Goal: Transaction & Acquisition: Download file/media

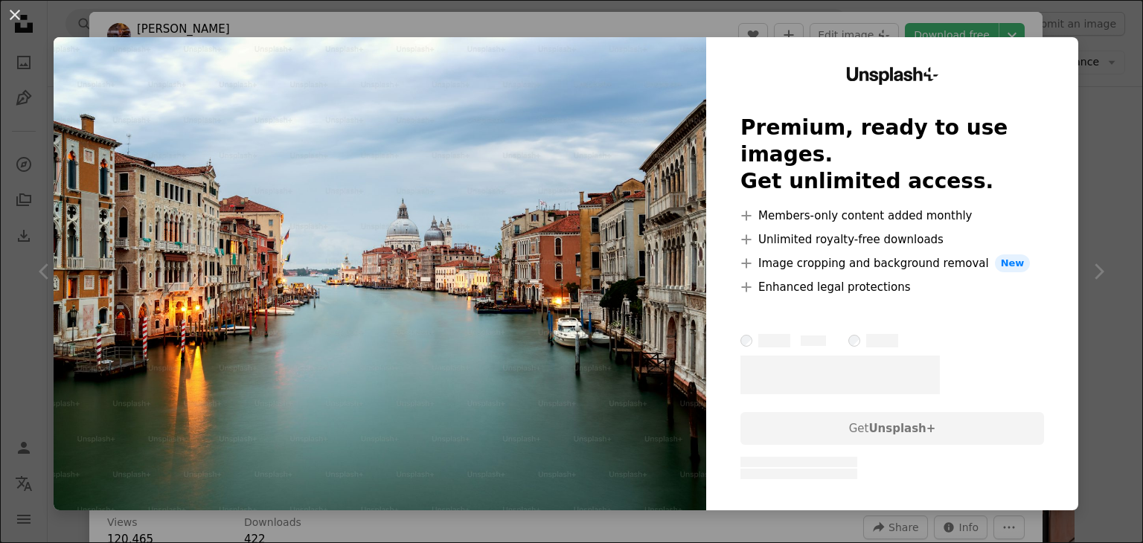
scroll to position [17412, 0]
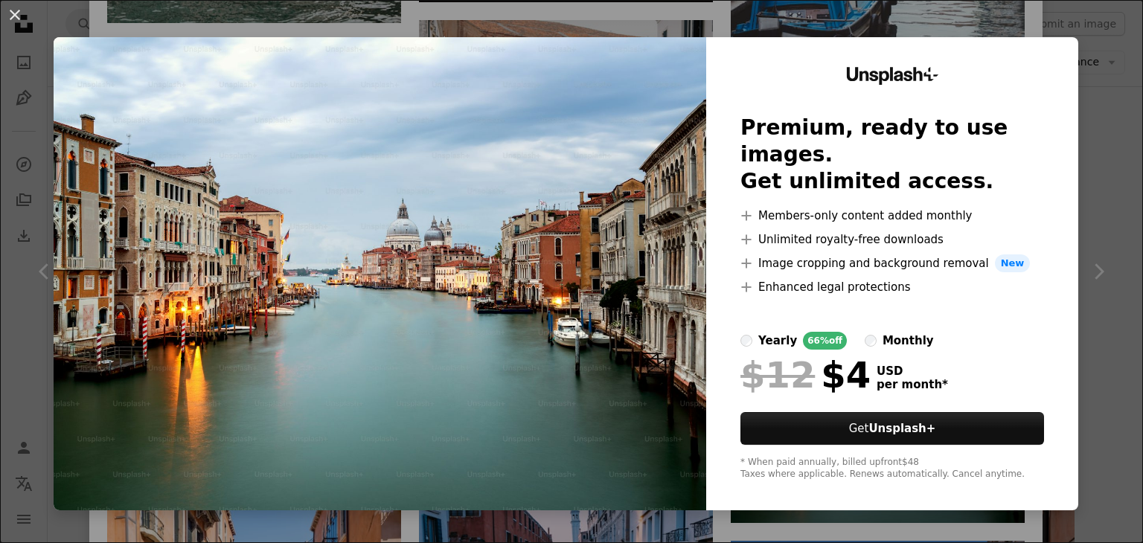
click at [1098, 176] on div "An X shape Unsplash+ Premium, ready to use images. Get unlimited access. A plus…" at bounding box center [571, 271] width 1143 height 543
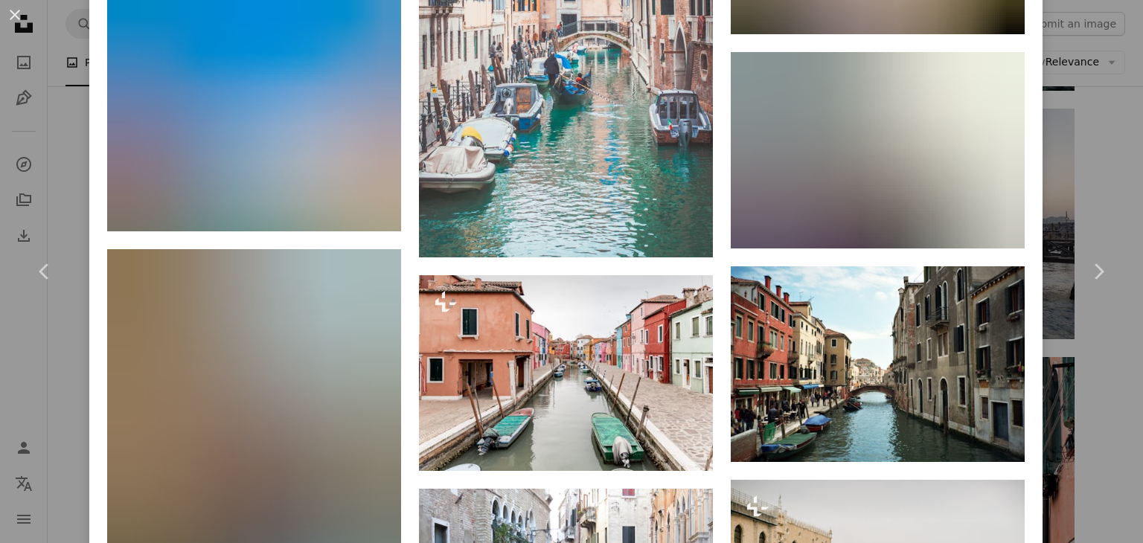
scroll to position [19496, 0]
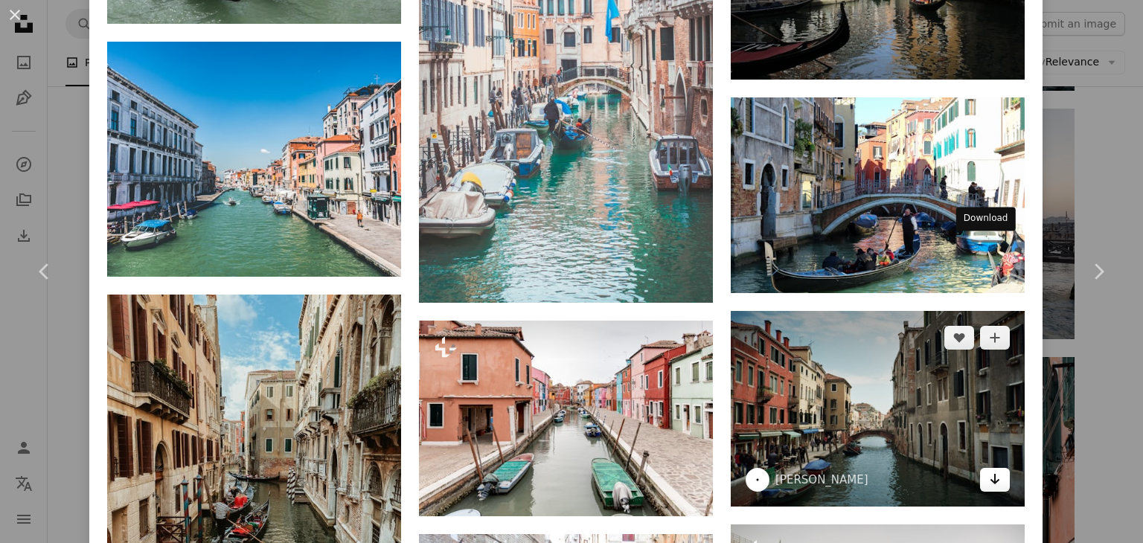
click at [989, 470] on icon "Arrow pointing down" at bounding box center [995, 479] width 12 height 18
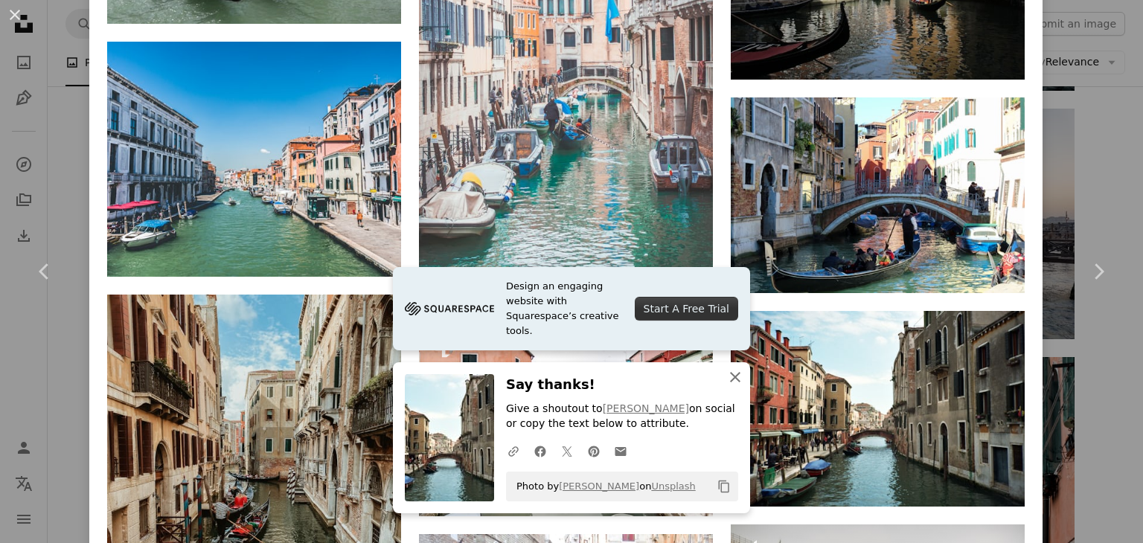
click at [726, 373] on icon "An X shape" at bounding box center [735, 377] width 18 height 18
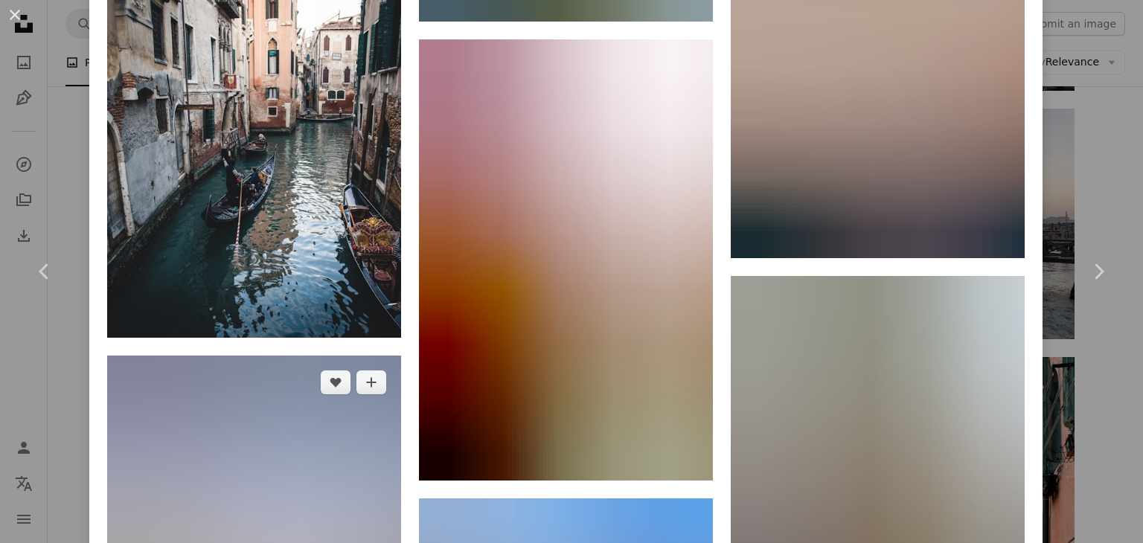
scroll to position [24978, 0]
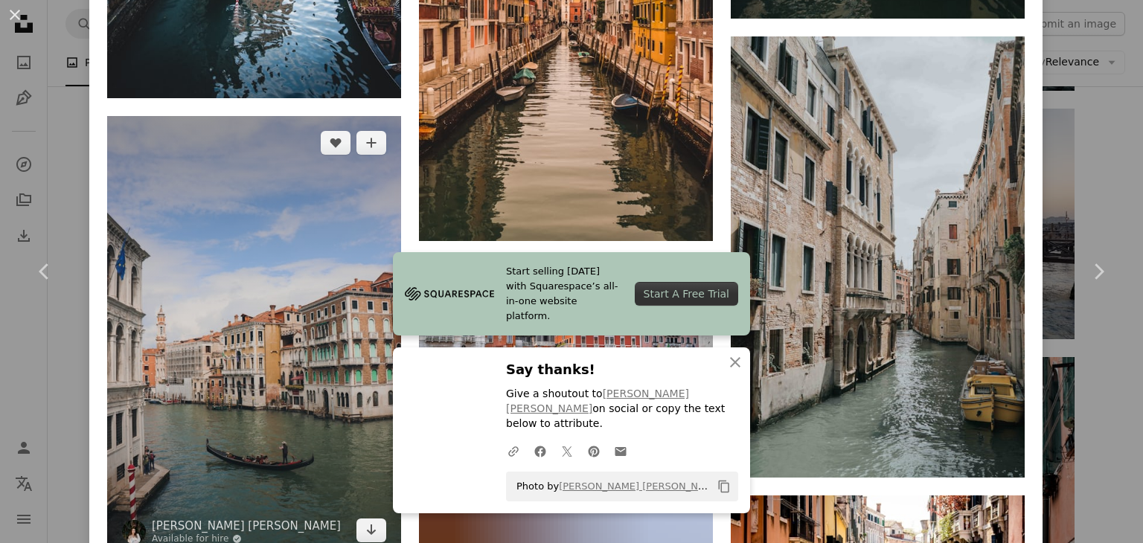
scroll to position [25350, 0]
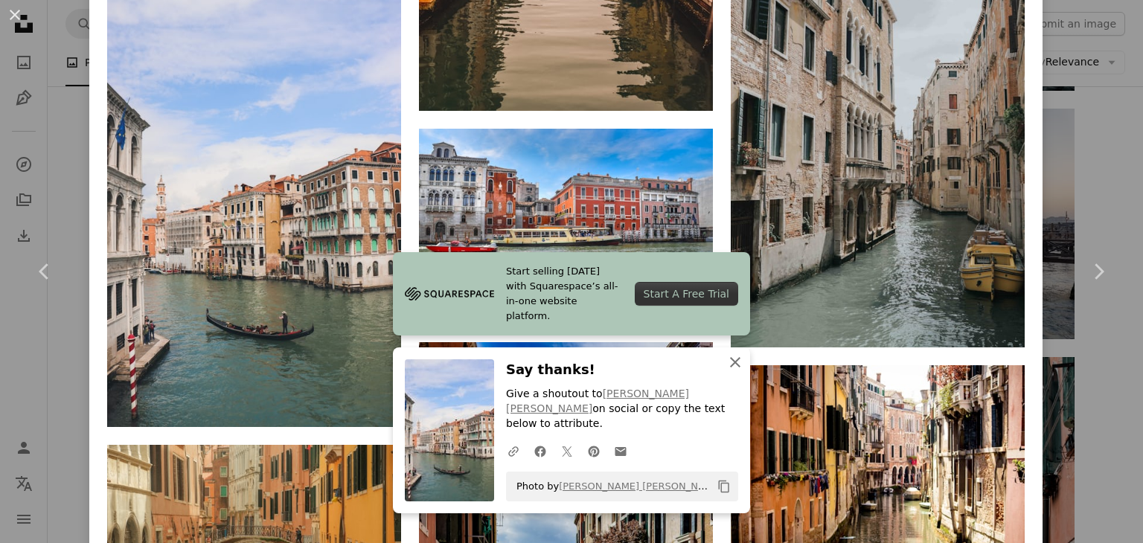
drag, startPoint x: 726, startPoint y: 380, endPoint x: 715, endPoint y: 378, distance: 10.5
click at [726, 371] on icon "An X shape" at bounding box center [735, 362] width 18 height 18
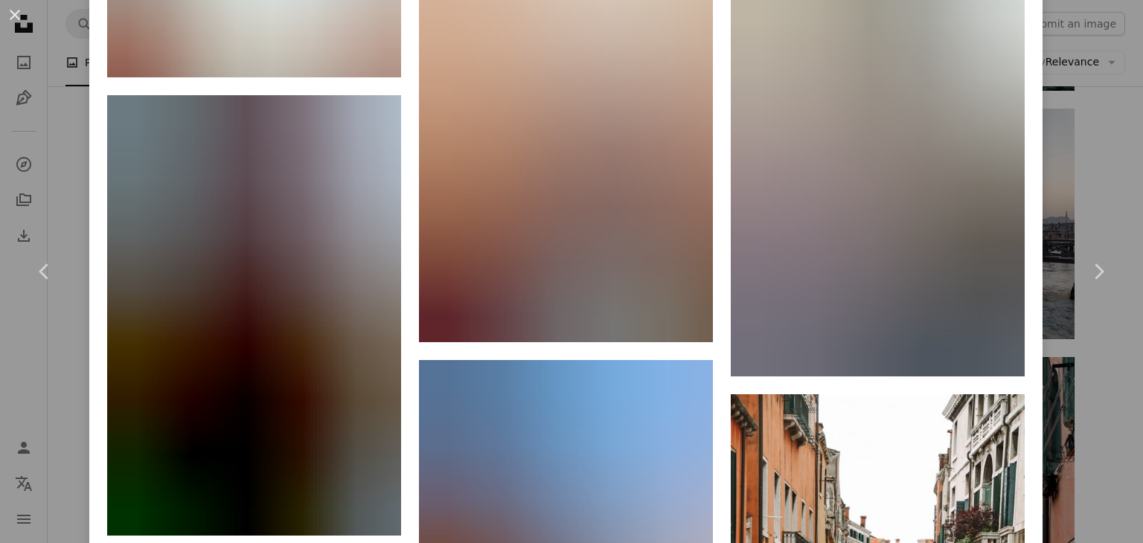
scroll to position [36461, 0]
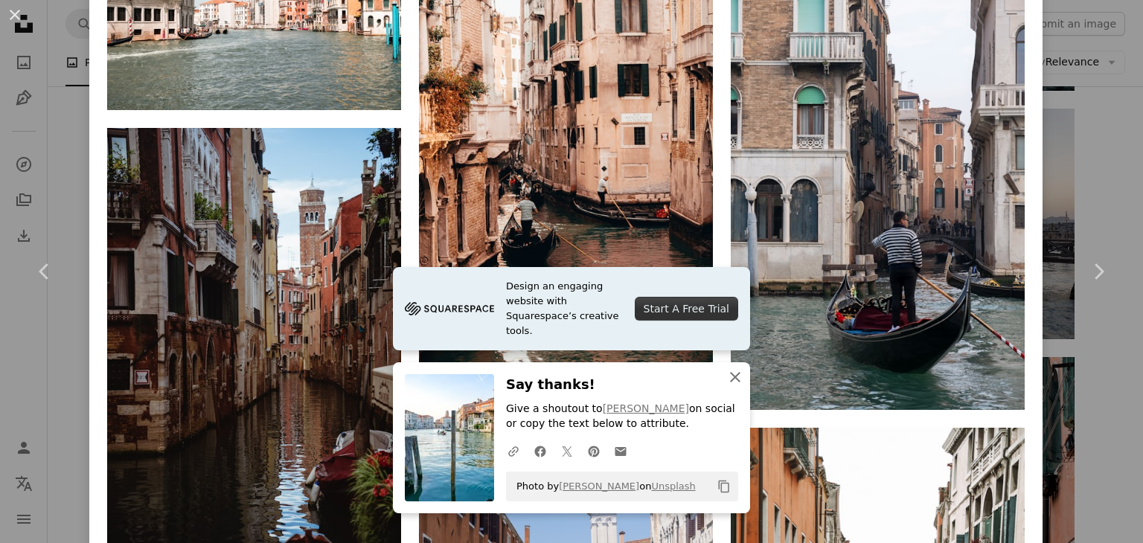
click at [730, 378] on icon "button" at bounding box center [735, 377] width 10 height 10
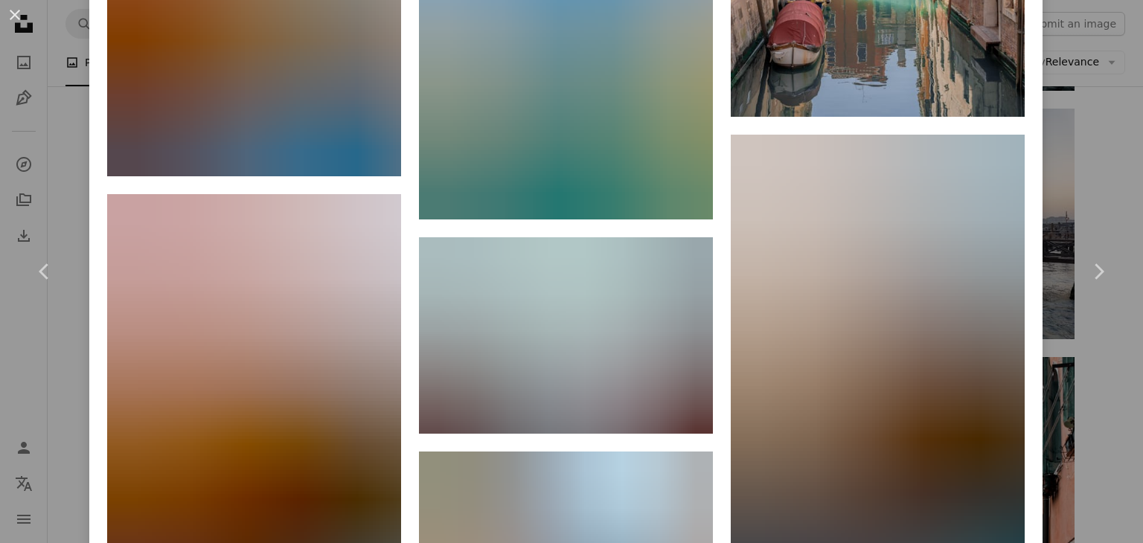
scroll to position [46026, 0]
